Goal: Transaction & Acquisition: Purchase product/service

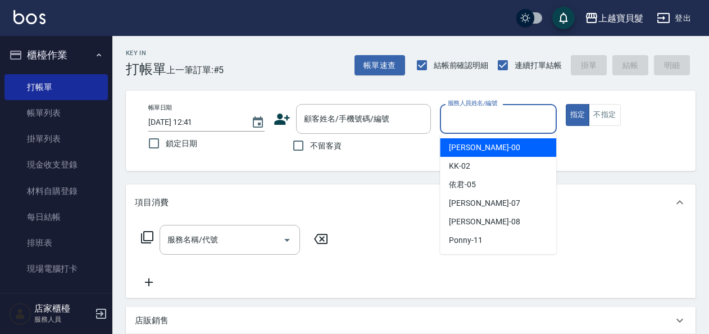
click at [484, 117] on input "服務人員姓名/編號" at bounding box center [498, 119] width 106 height 20
drag, startPoint x: 482, startPoint y: 142, endPoint x: 381, endPoint y: 168, distance: 104.0
click at [476, 142] on div "小華 -00" at bounding box center [498, 147] width 116 height 19
type input "小華-00"
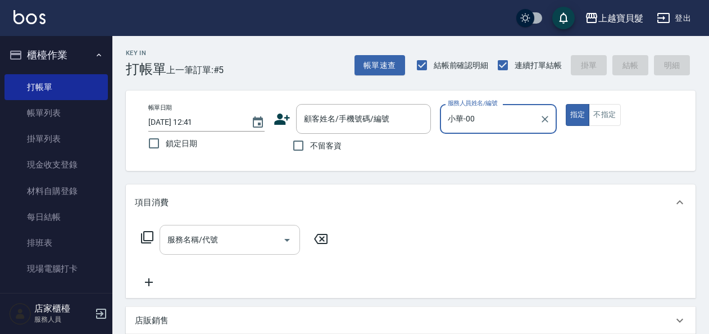
click at [181, 249] on input "服務名稱/代號" at bounding box center [222, 240] width 114 height 20
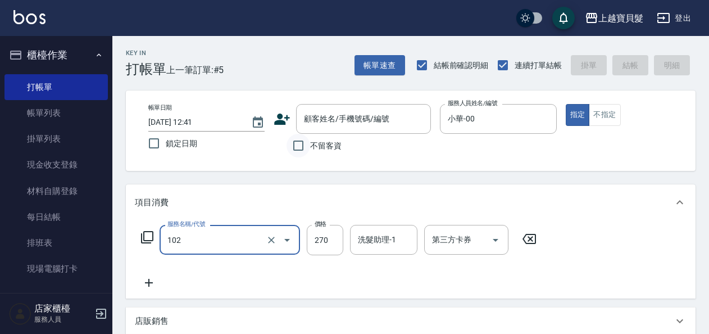
type input "洗+潤絲(102)"
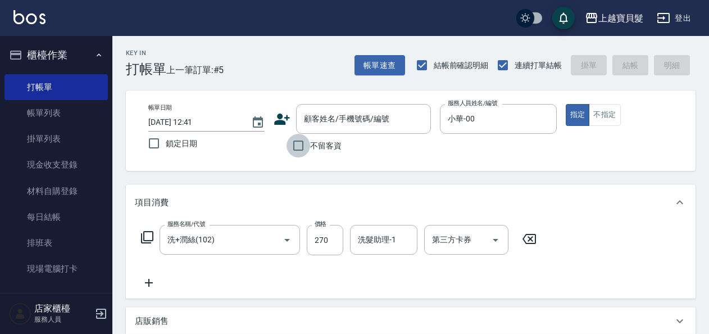
click at [300, 142] on input "不留客資" at bounding box center [299, 146] width 24 height 24
checkbox input "true"
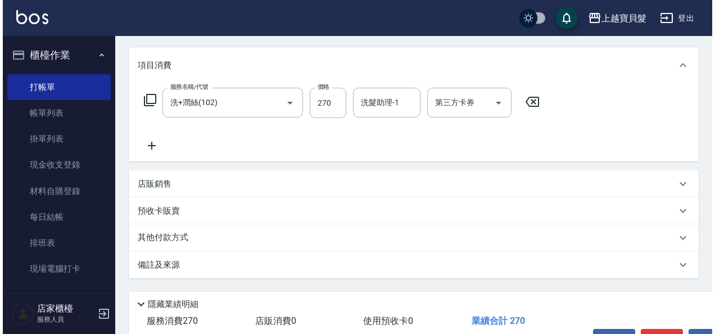
scroll to position [207, 0]
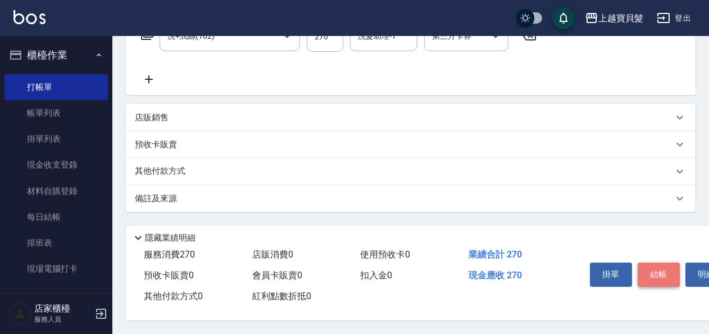
click at [656, 271] on button "結帳" at bounding box center [659, 274] width 42 height 24
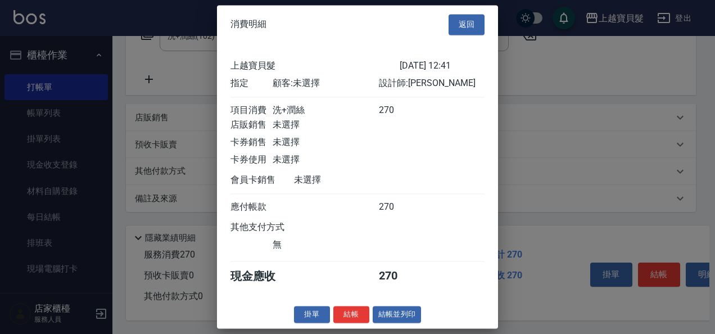
scroll to position [3, 0]
click at [400, 315] on button "結帳並列印" at bounding box center [397, 314] width 49 height 17
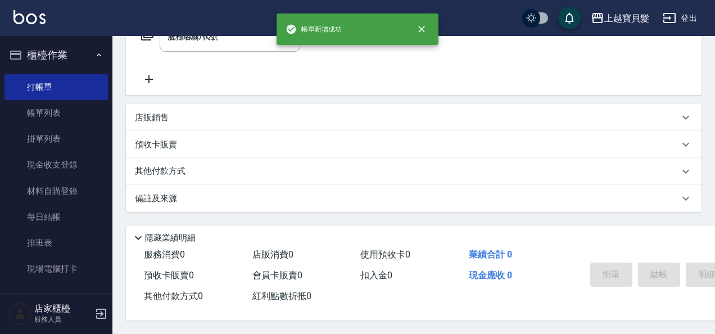
type input "[DATE] 14:15"
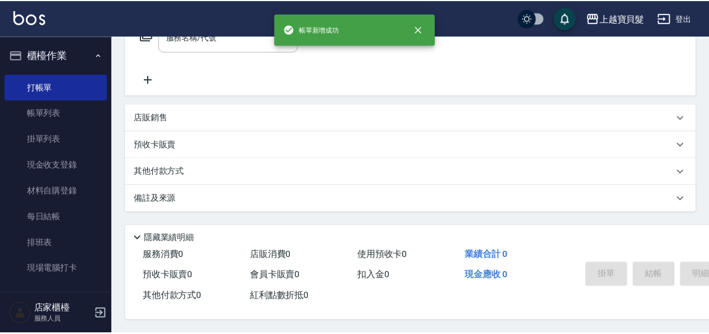
scroll to position [0, 0]
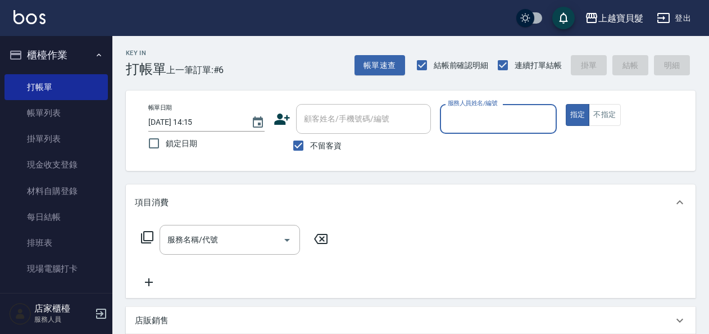
click at [465, 125] on input "服務人員姓名/編號" at bounding box center [498, 119] width 106 height 20
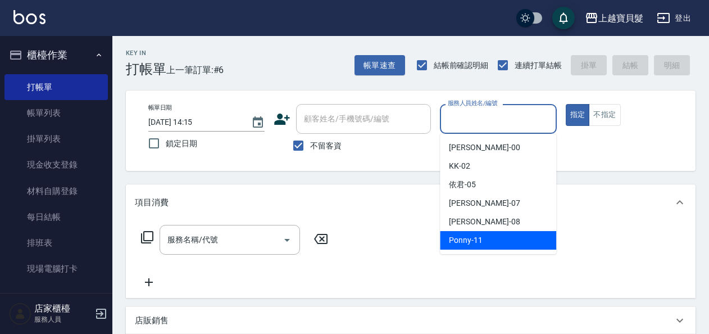
click at [471, 241] on span "Ponny -11" at bounding box center [466, 240] width 34 height 12
type input "Ponny-11"
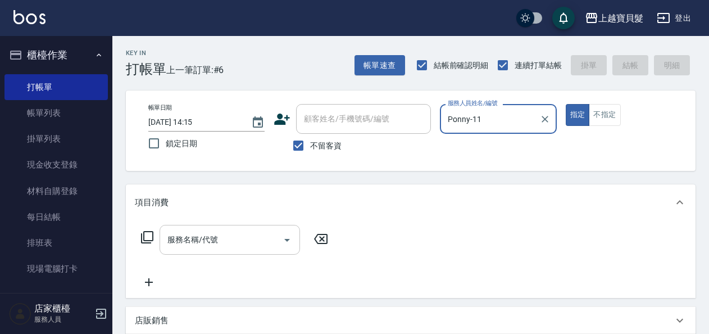
click at [184, 241] on input "服務名稱/代號" at bounding box center [222, 240] width 114 height 20
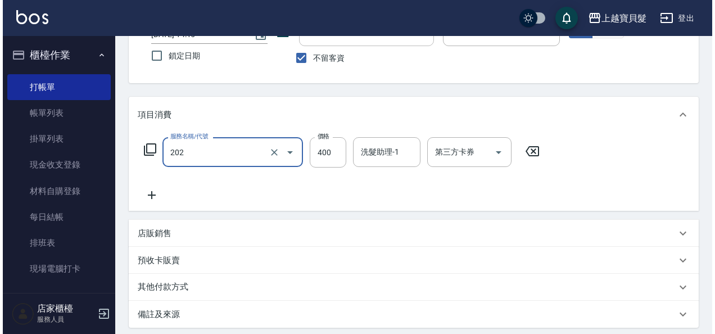
scroll to position [207, 0]
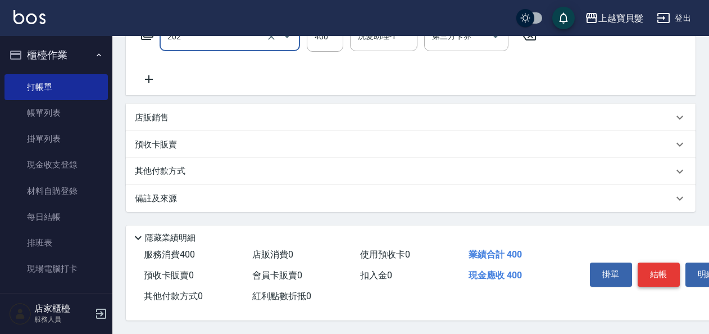
type input "剪髮(202)"
click at [661, 268] on button "結帳" at bounding box center [659, 274] width 42 height 24
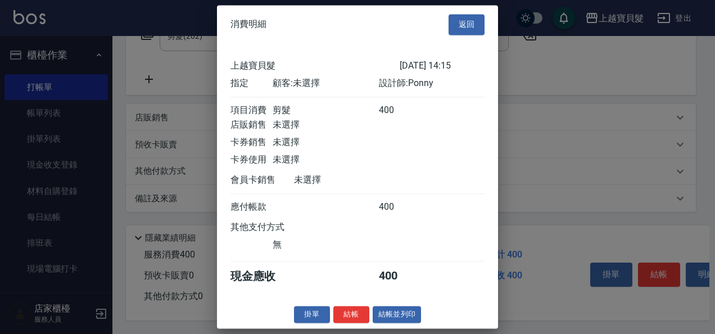
click at [401, 315] on button "結帳並列印" at bounding box center [397, 314] width 49 height 17
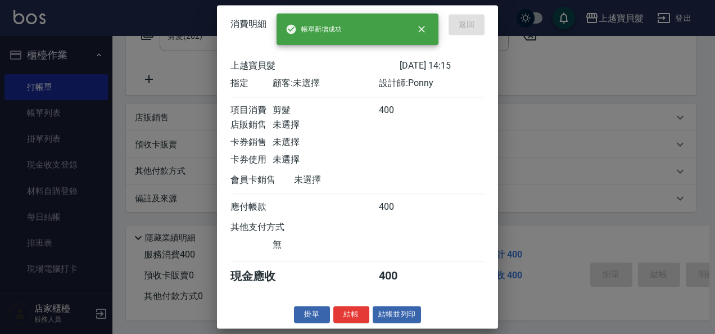
type input "[DATE] 14:18"
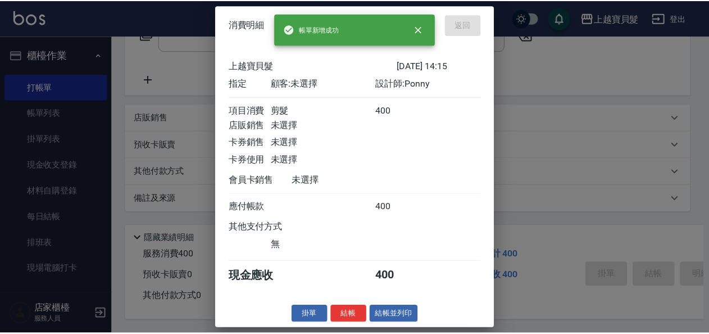
scroll to position [0, 0]
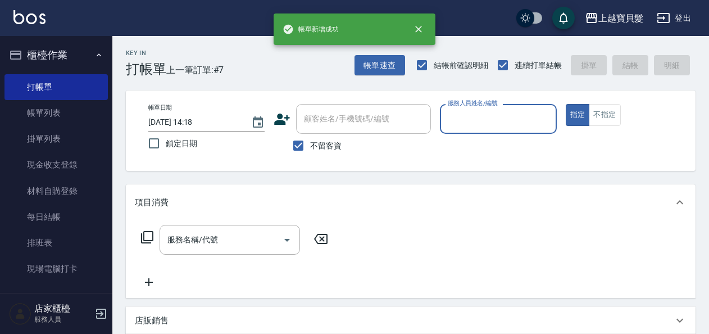
click at [456, 115] on input "服務人員姓名/編號" at bounding box center [498, 119] width 106 height 20
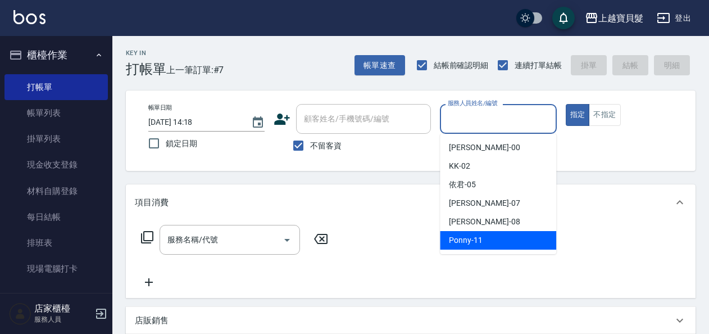
click at [456, 244] on span "Ponny -11" at bounding box center [466, 240] width 34 height 12
type input "Ponny-11"
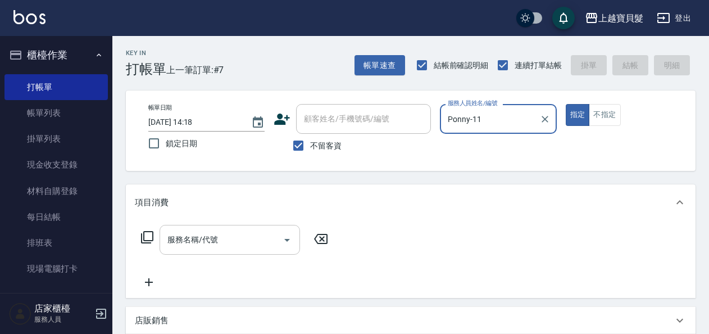
click at [183, 243] on input "服務名稱/代號" at bounding box center [222, 240] width 114 height 20
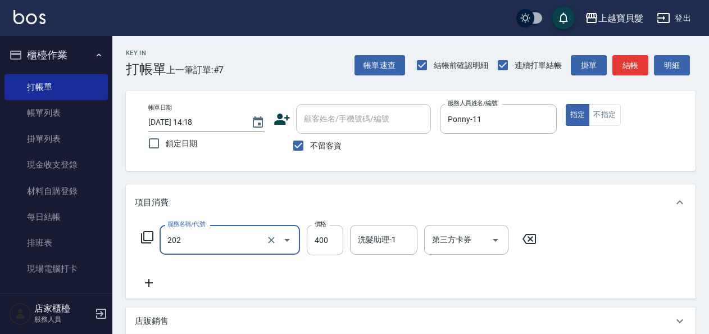
type input "剪髮(202)"
click at [152, 235] on icon at bounding box center [146, 236] width 13 height 13
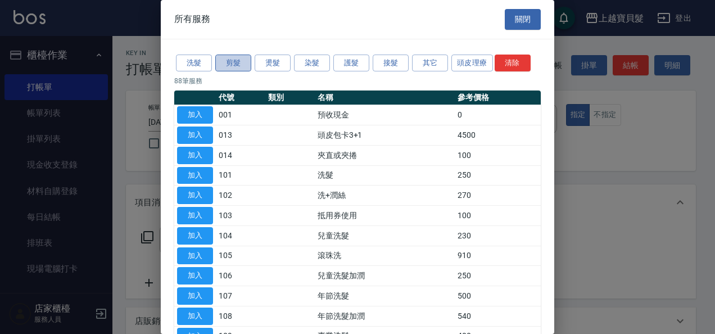
click at [233, 65] on button "剪髮" at bounding box center [233, 63] width 36 height 17
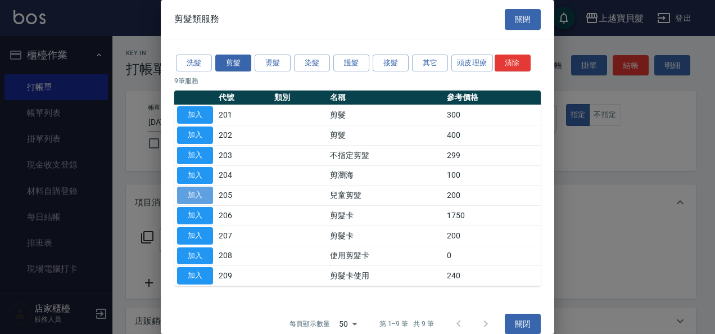
click at [205, 193] on button "加入" at bounding box center [195, 195] width 36 height 17
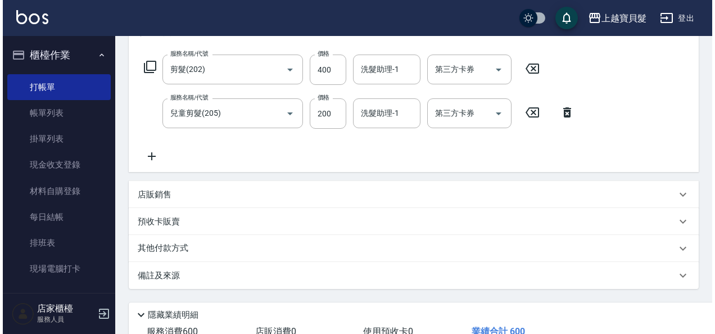
scroll to position [251, 0]
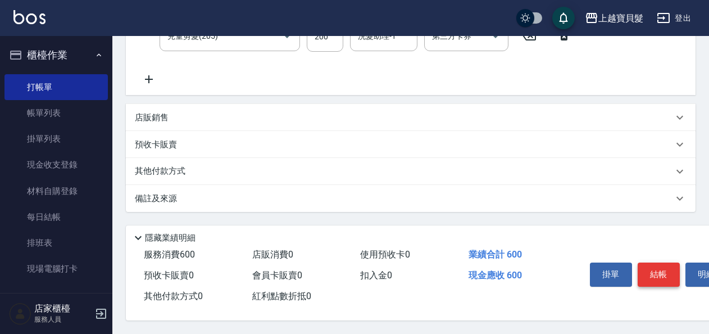
click at [659, 274] on button "結帳" at bounding box center [659, 274] width 42 height 24
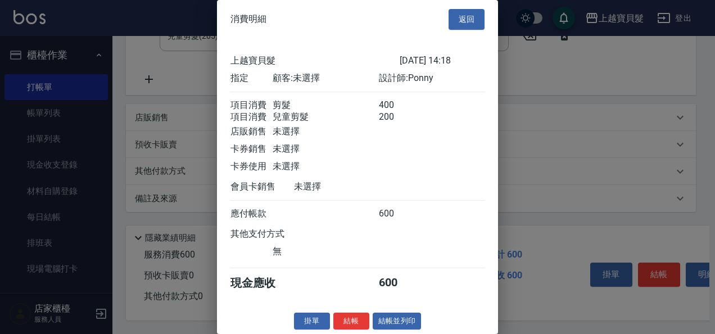
click at [384, 325] on div "消費明細 返回 上越寶貝髮 [DATE] 14:18 指定 顧客: 未選擇 設計師: Ponny 項目消費 剪髮 400 項目消費 兒童剪髮 200 店販銷售…" at bounding box center [357, 167] width 281 height 334
click at [383, 326] on div "消費明細 返回 上越寶貝髮 [DATE] 14:18 指定 顧客: 未選擇 設計師: Ponny 項目消費 剪髮 400 項目消費 兒童剪髮 200 店販銷售…" at bounding box center [357, 167] width 281 height 334
click at [382, 330] on button "結帳並列印" at bounding box center [397, 320] width 49 height 17
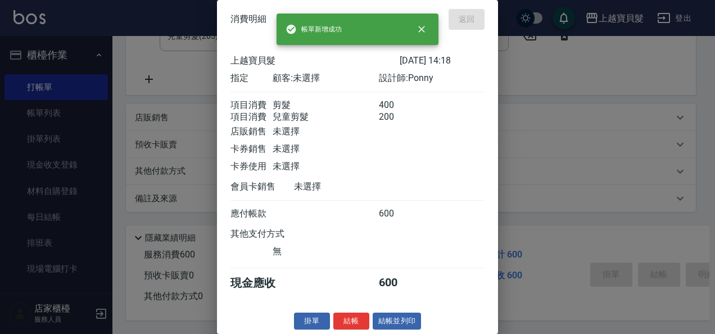
type input "[DATE] 14:19"
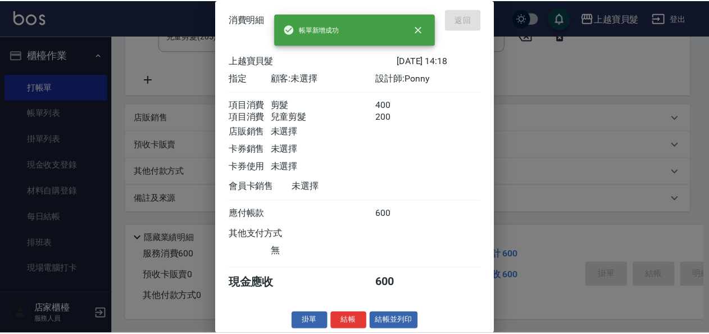
scroll to position [0, 0]
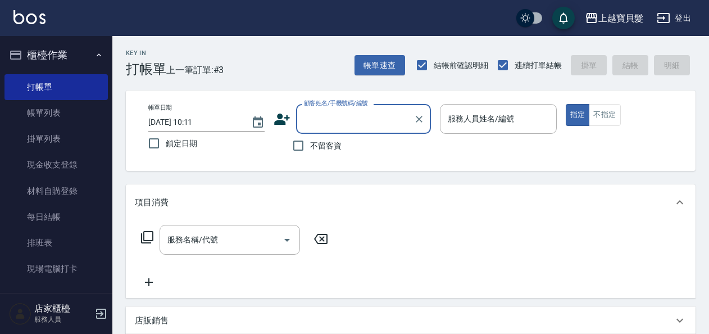
click at [341, 110] on input "顧客姓名/手機號碼/編號" at bounding box center [355, 119] width 108 height 20
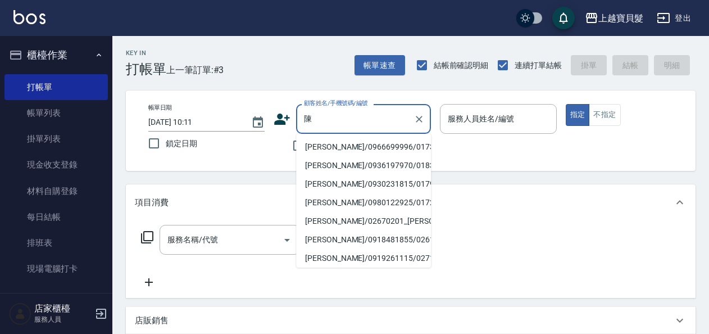
scroll to position [4, 0]
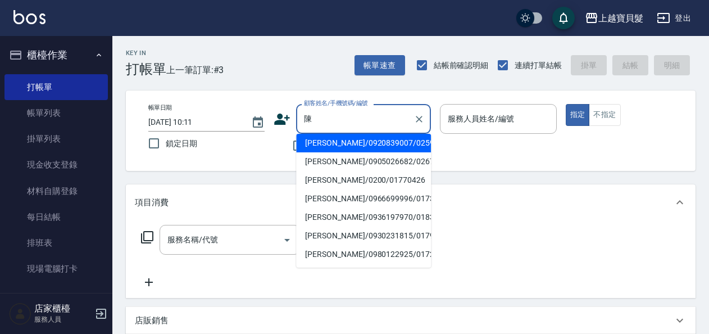
click at [360, 199] on li "陳思瑋/0966699996/01730122" at bounding box center [363, 198] width 135 height 19
type input "陳思瑋/0966699996/01730122"
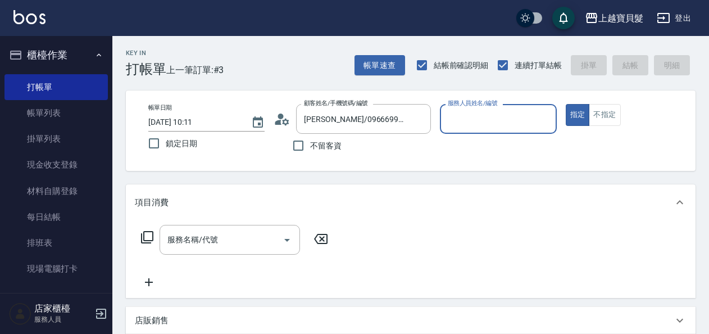
type input "Ponny-11"
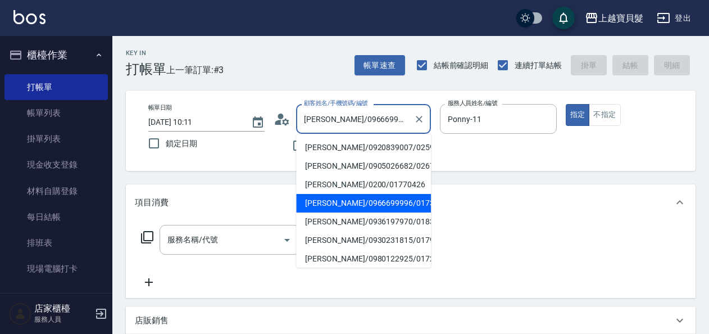
click at [339, 116] on input "陳思瑋/0966699996/01730122" at bounding box center [355, 119] width 108 height 20
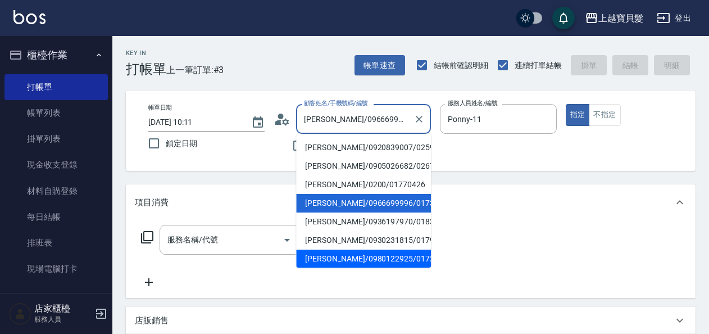
click at [364, 260] on li "陳俊宇/0980122925/01721227" at bounding box center [363, 259] width 135 height 19
type input "陳俊宇/0980122925/01721227"
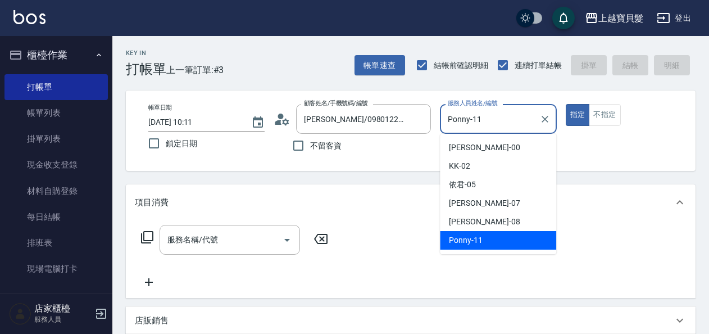
click at [481, 121] on input "Ponny-11" at bounding box center [489, 119] width 89 height 20
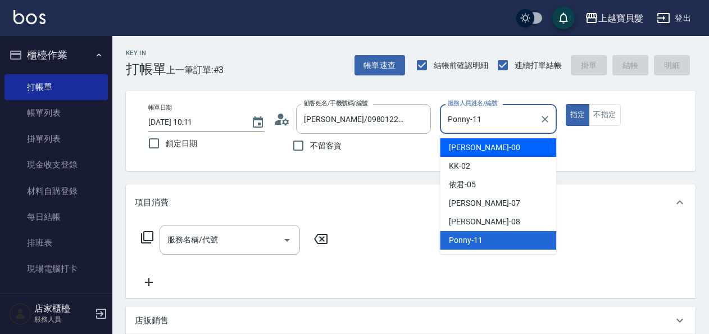
click at [478, 142] on div "小華 -00" at bounding box center [498, 147] width 116 height 19
type input "小華-00"
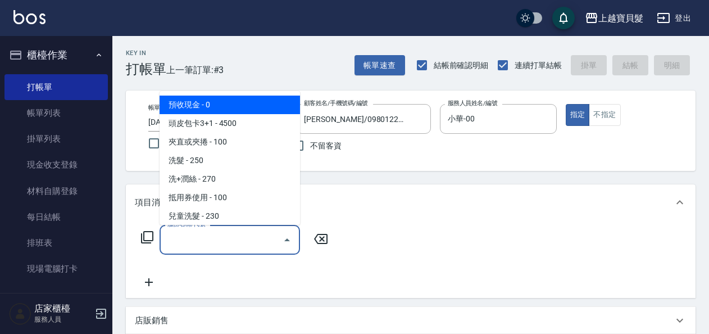
click at [187, 246] on input "服務名稱/代號" at bounding box center [222, 240] width 114 height 20
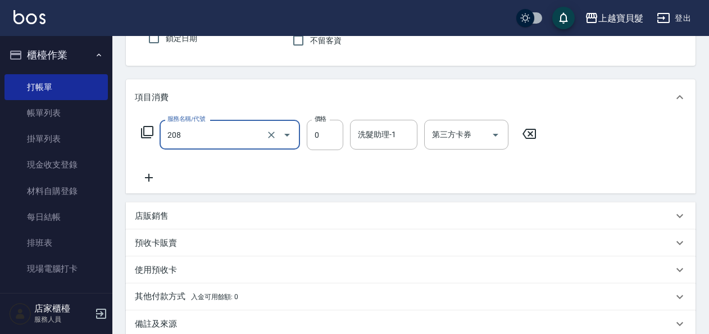
scroll to position [112, 0]
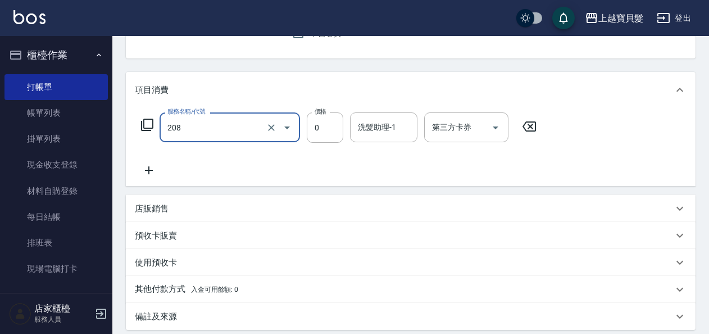
type input "使用剪髮卡(208)"
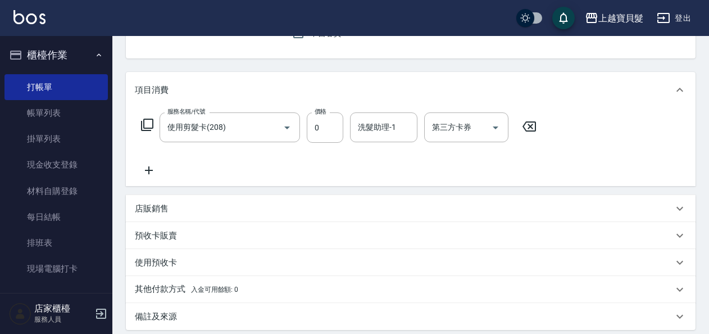
click at [147, 172] on icon at bounding box center [149, 170] width 28 height 13
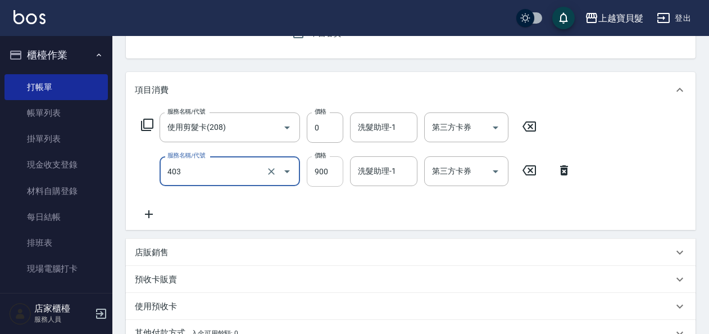
type input "補染(403)"
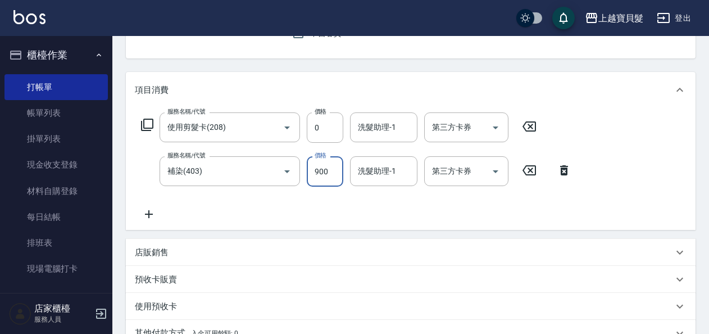
click at [315, 172] on input "900" at bounding box center [325, 171] width 37 height 30
type input "1600"
click at [152, 215] on icon at bounding box center [149, 214] width 8 height 8
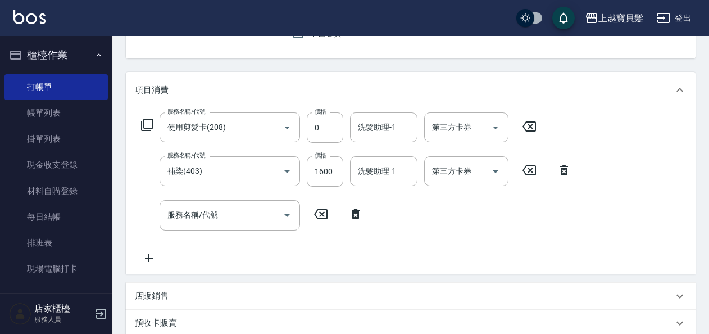
click at [351, 214] on icon at bounding box center [356, 213] width 28 height 13
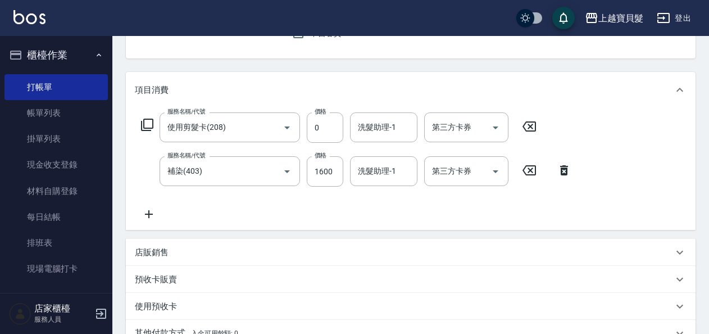
click at [148, 127] on icon at bounding box center [146, 124] width 13 height 13
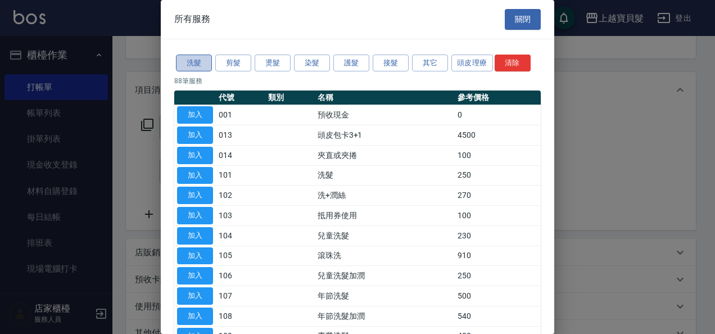
click at [189, 60] on button "洗髮" at bounding box center [194, 63] width 36 height 17
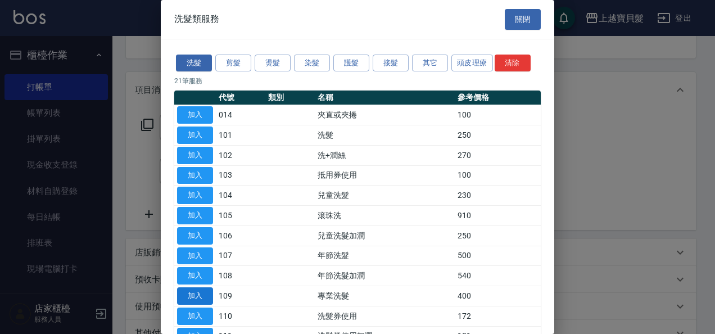
click at [201, 292] on button "加入" at bounding box center [195, 295] width 36 height 17
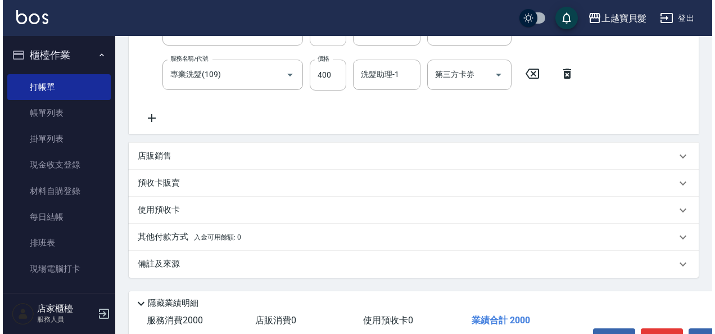
scroll to position [322, 0]
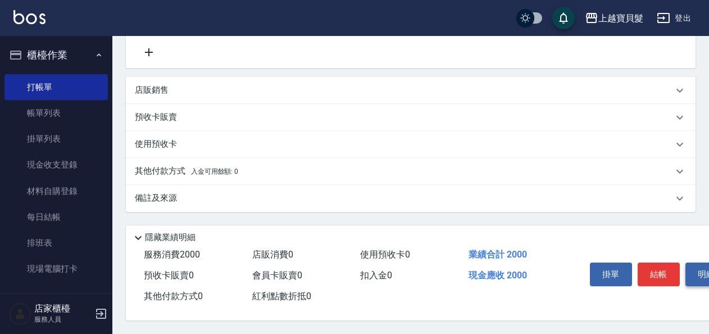
click at [702, 266] on button "明細" at bounding box center [707, 274] width 42 height 24
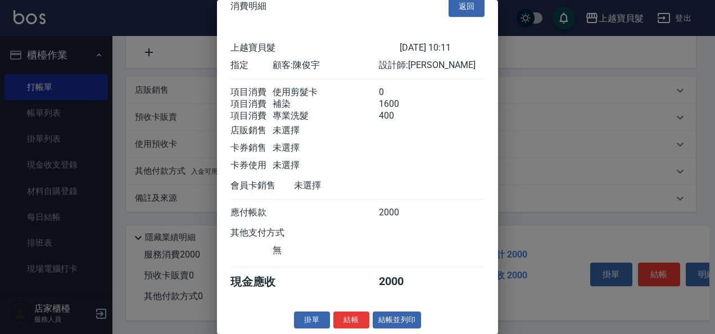
scroll to position [29, 0]
click at [400, 327] on button "結帳並列印" at bounding box center [397, 319] width 49 height 17
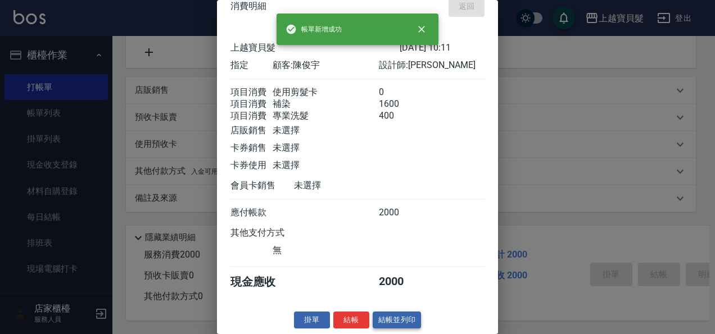
type input "2025/08/23 14:33"
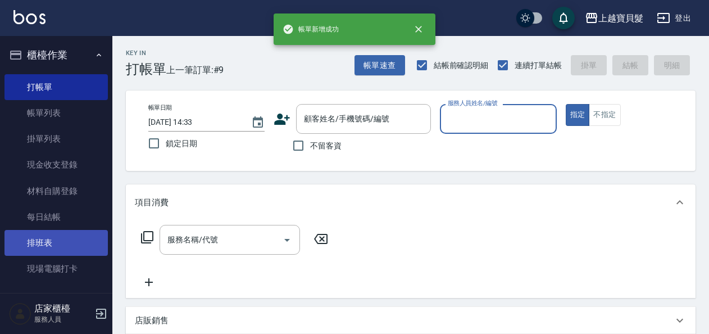
scroll to position [0, 0]
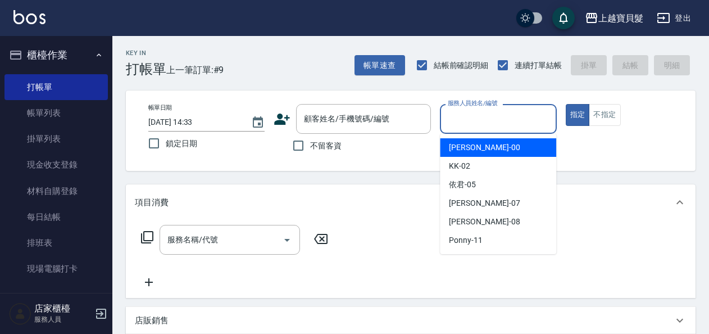
click at [473, 117] on input "服務人員姓名/編號" at bounding box center [498, 119] width 106 height 20
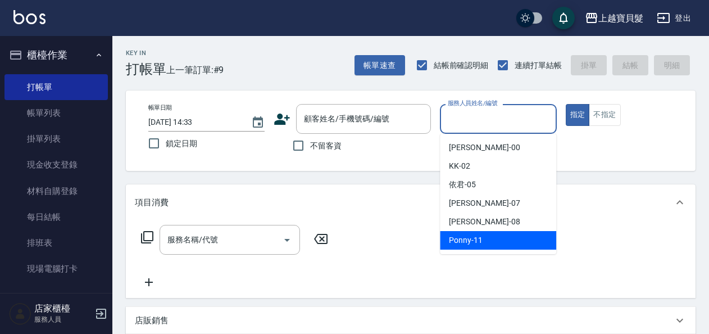
click at [473, 243] on span "Ponny -11" at bounding box center [466, 240] width 34 height 12
type input "Ponny-11"
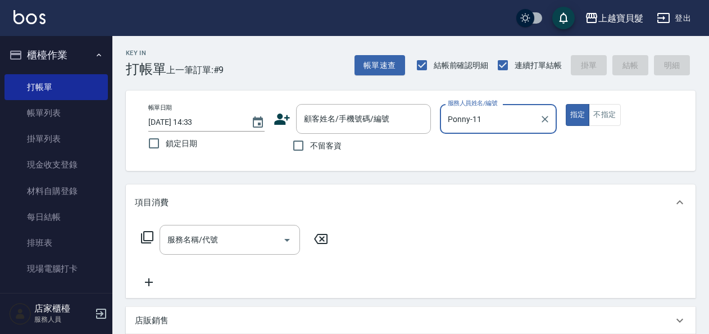
click at [146, 233] on icon at bounding box center [146, 236] width 13 height 13
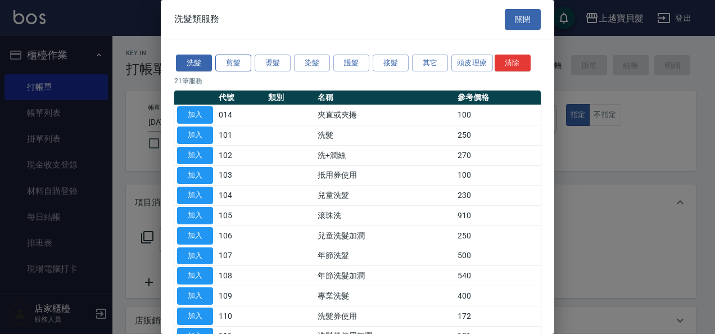
click at [235, 61] on button "剪髮" at bounding box center [233, 63] width 36 height 17
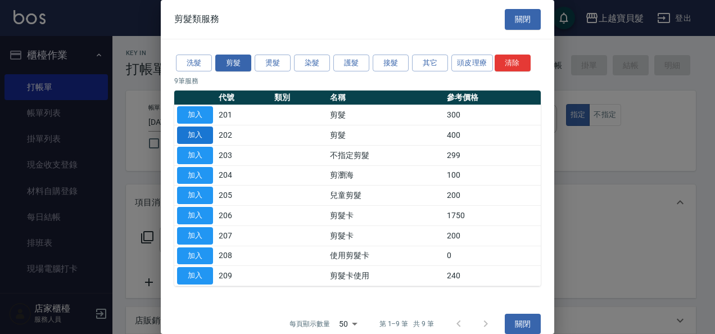
click at [195, 136] on button "加入" at bounding box center [195, 134] width 36 height 17
type input "剪髮(202)"
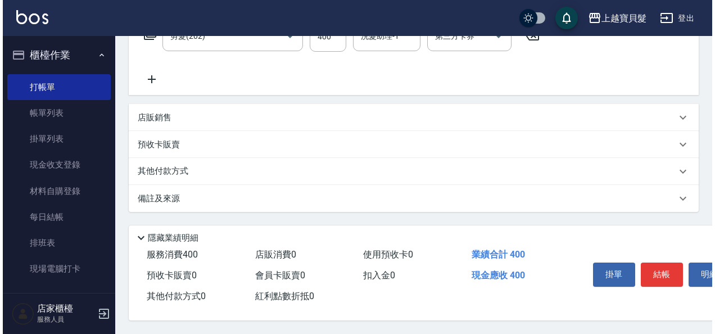
scroll to position [207, 0]
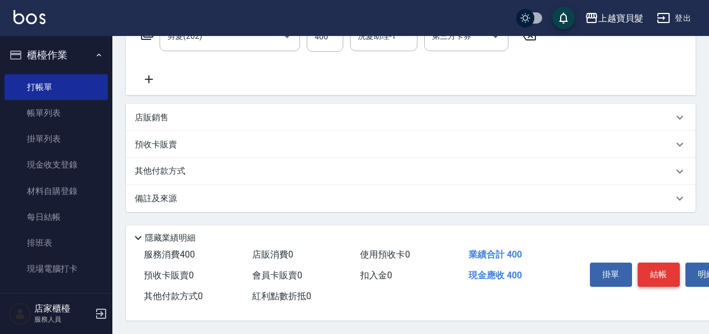
click at [662, 265] on button "結帳" at bounding box center [659, 274] width 42 height 24
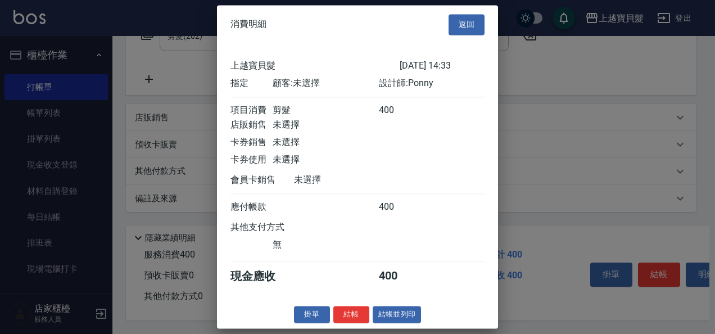
scroll to position [3, 0]
click at [412, 320] on button "結帳並列印" at bounding box center [397, 314] width 49 height 17
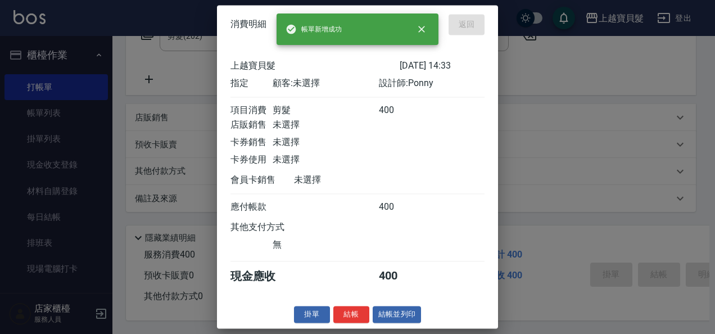
type input "2025/08/23 14:47"
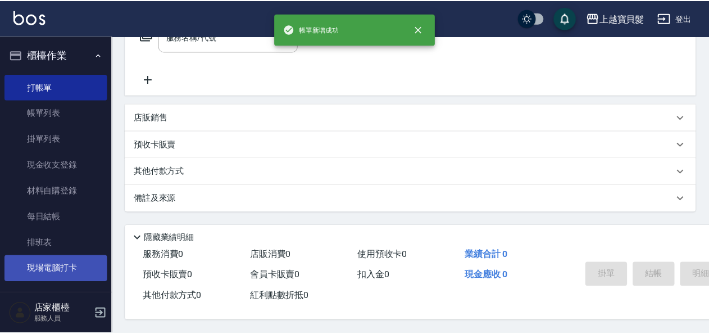
scroll to position [0, 0]
